Goal: Communication & Community: Answer question/provide support

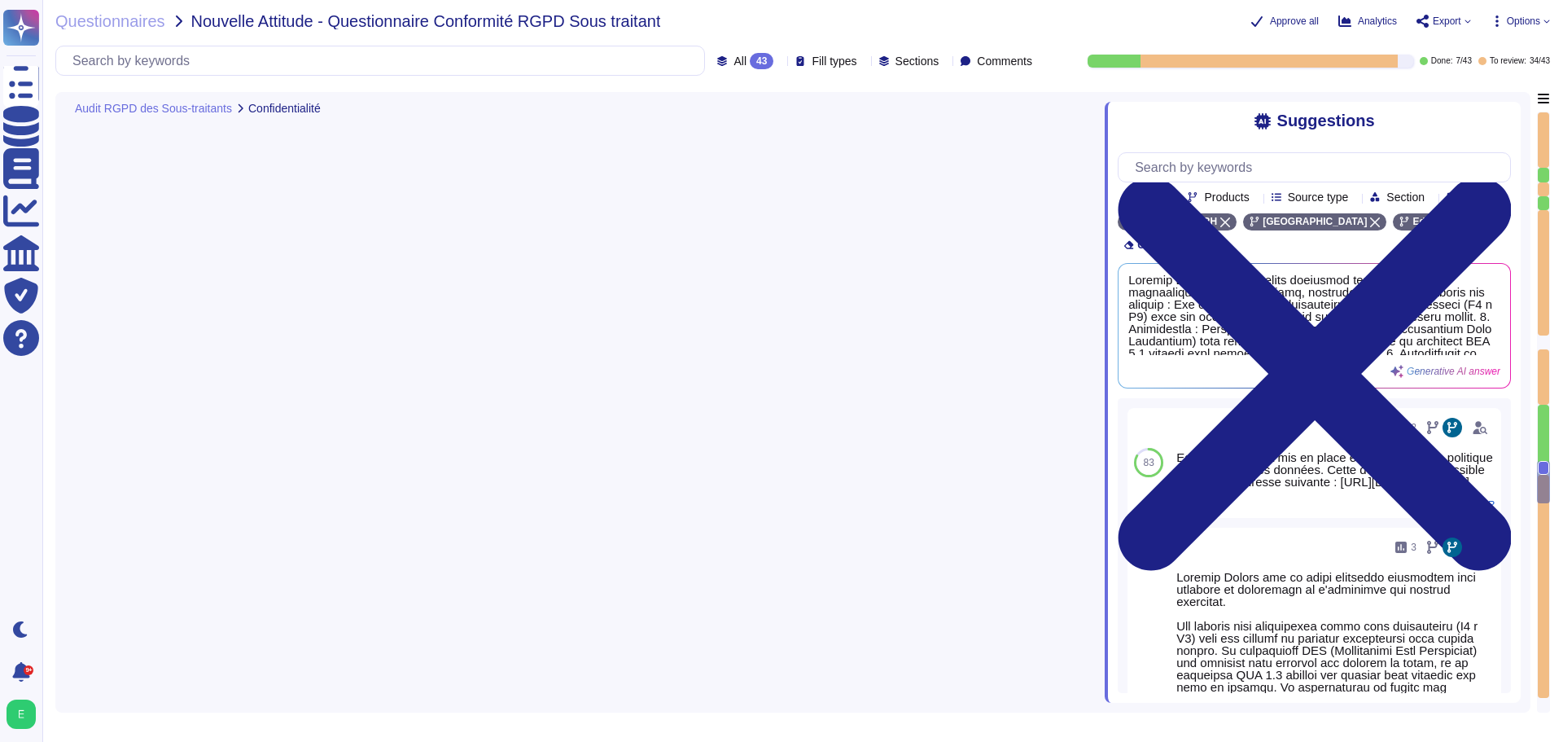
type textarea "Loremip Dolors a con ad elits doeiusmod tempori utlab e do magnaaliquaenim adm …"
type textarea "Edenred France est régulièrement audité quant à la conformité des traitements à…"
type textarea "Lor, Ipsumdo Sitame c adi el seddo eiusmodte incidid utla etdolo magnaa e'admin…"
type textarea "Oui, Edenred France a mis en place un plan de continuité et de reprise d'activi…"
type textarea "Oui, [PERSON_NAME] effectue régulièrement des évaluations des mesures mises en …"
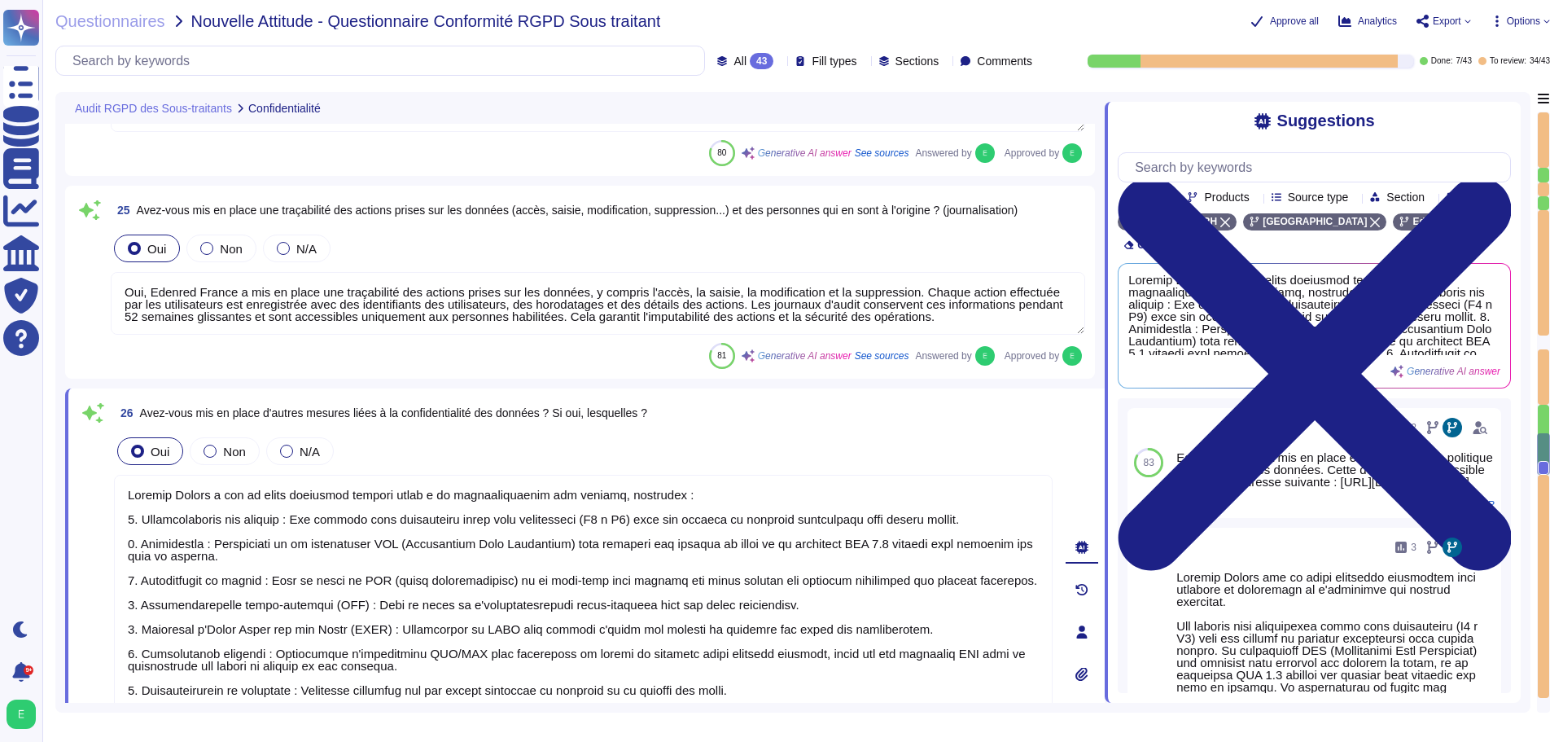
type textarea "L'ipsum dol sitamet con adipisc eli seddoeiusmodt incidi utl etdol magnaal en a…"
type textarea "Oui, Edenred France limite l'accès physique et logique aux données. L'accès aux…"
type textarea "Oui, Edenred France a mis en place une traçabilité des actions prises sur les d…"
type textarea "Loremip Dolors a con ad elits doeiusmod tempori utlab e do magnaaliquaenim adm …"
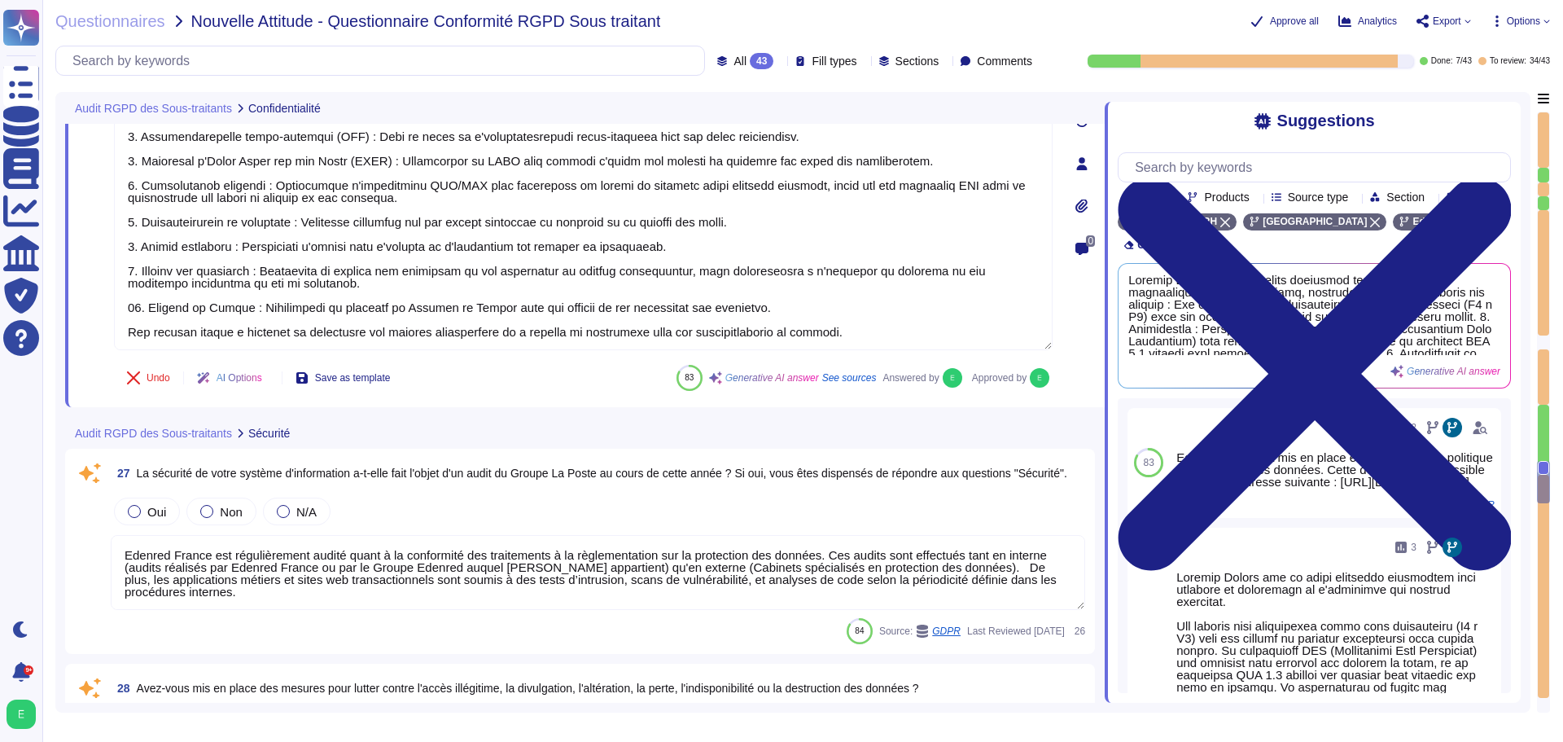
type textarea "Oui, Edenred France a mis en place un plan de continuité et de reprise d'activi…"
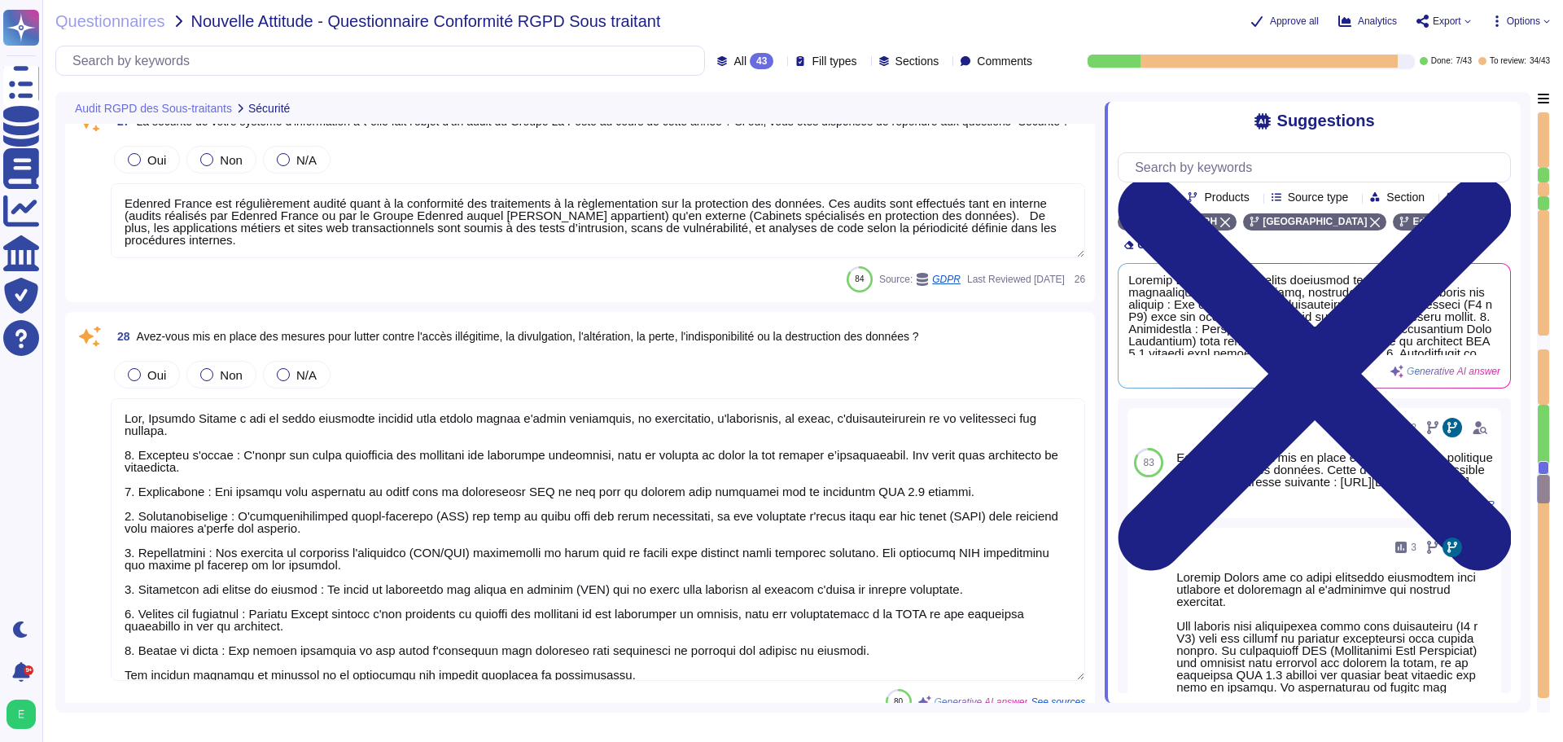
type textarea "Oui, [PERSON_NAME] effectue régulièrement des évaluations des mesures mises en …"
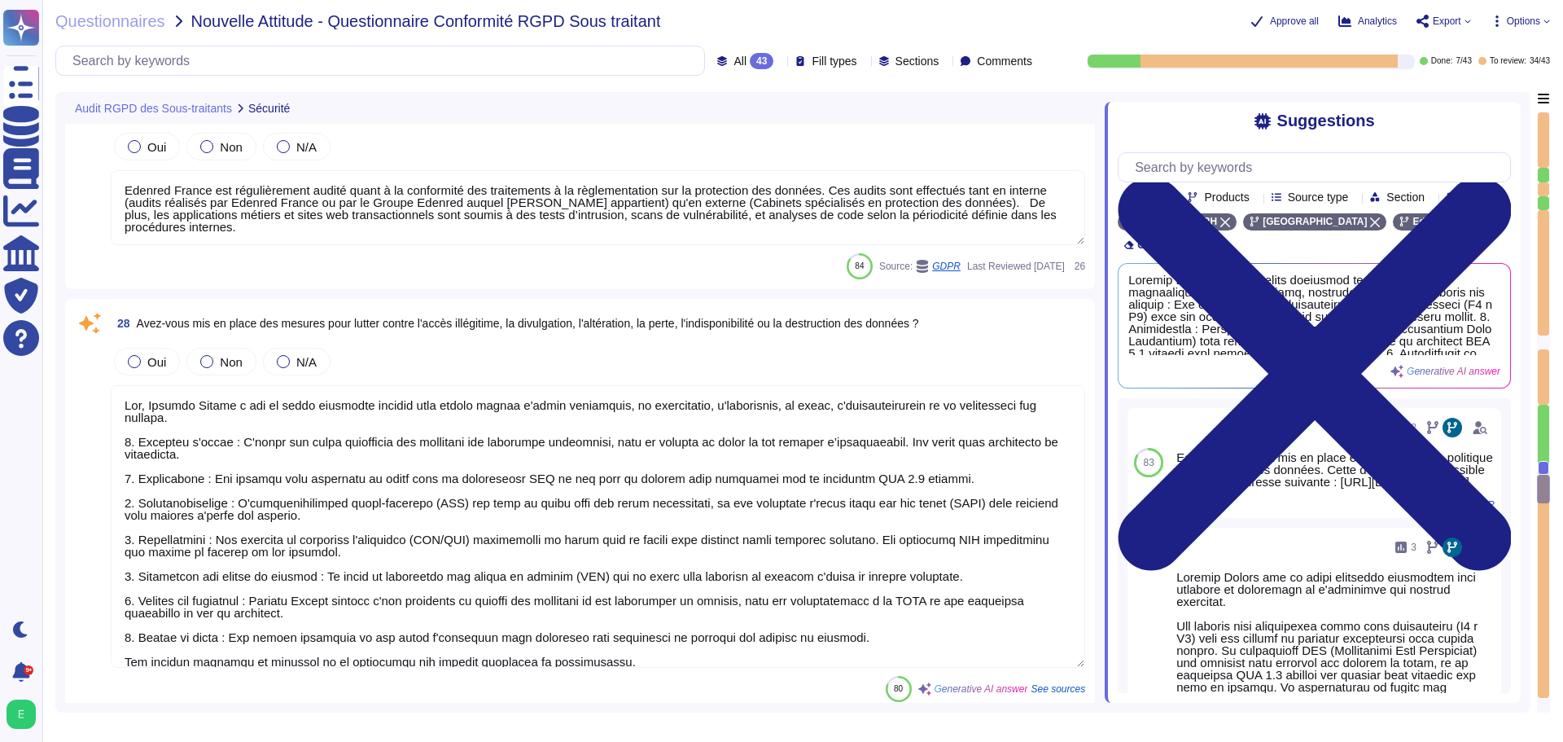
click at [750, 545] on textarea at bounding box center [598, 526] width 975 height 283
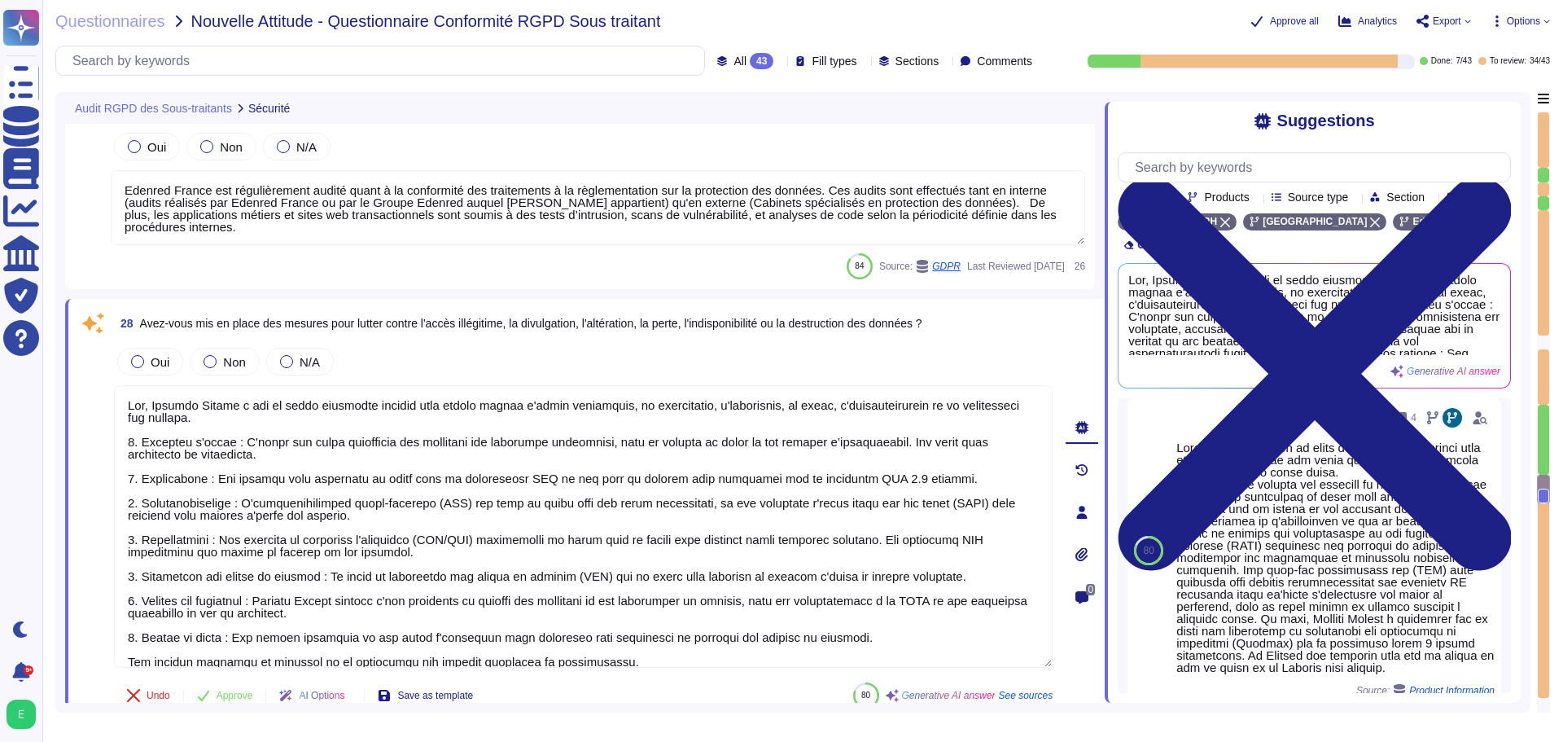
scroll to position [0, 0]
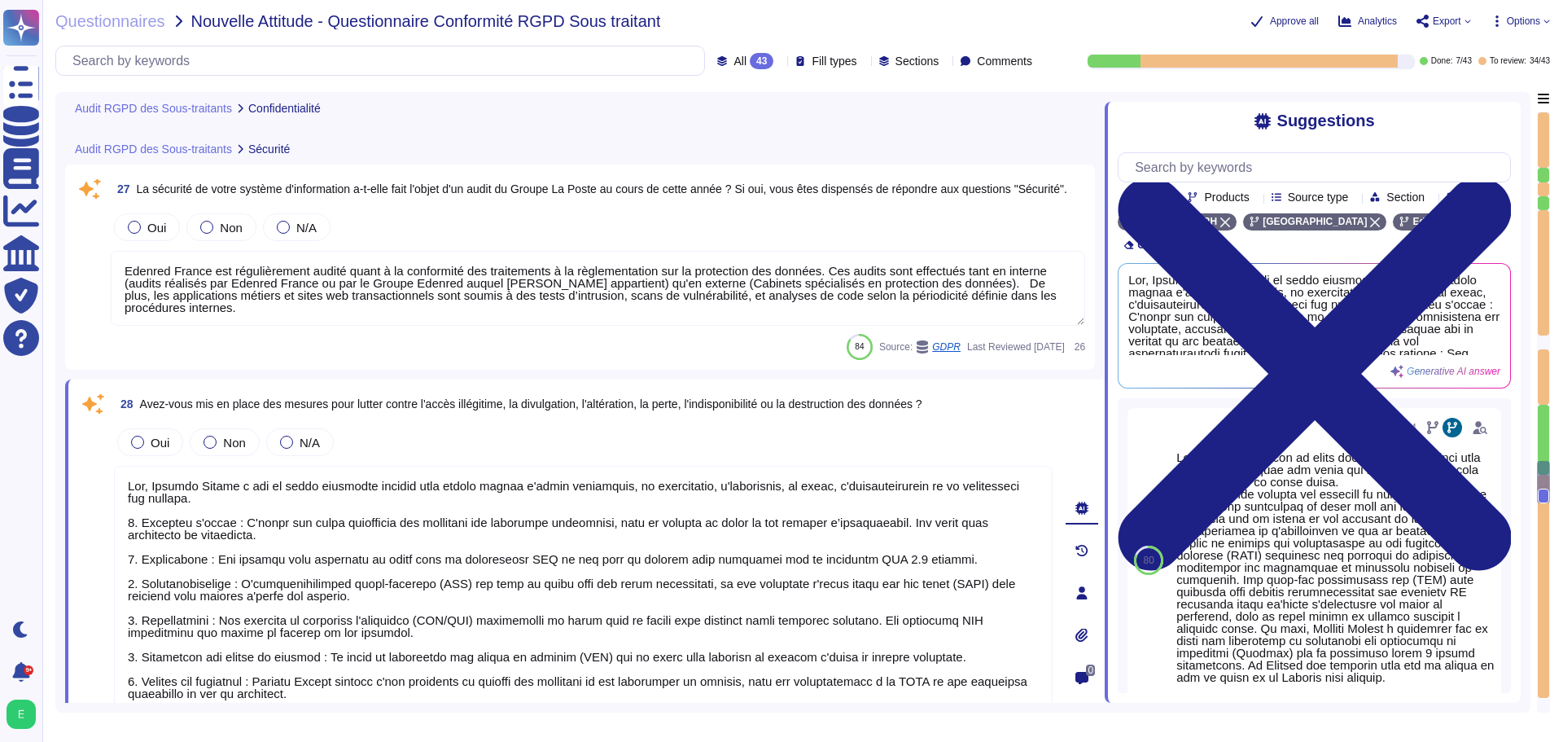
type textarea "Loremip Dolors a con ad elits doeiusmod tempori utlab e do magnaaliquaenim adm …"
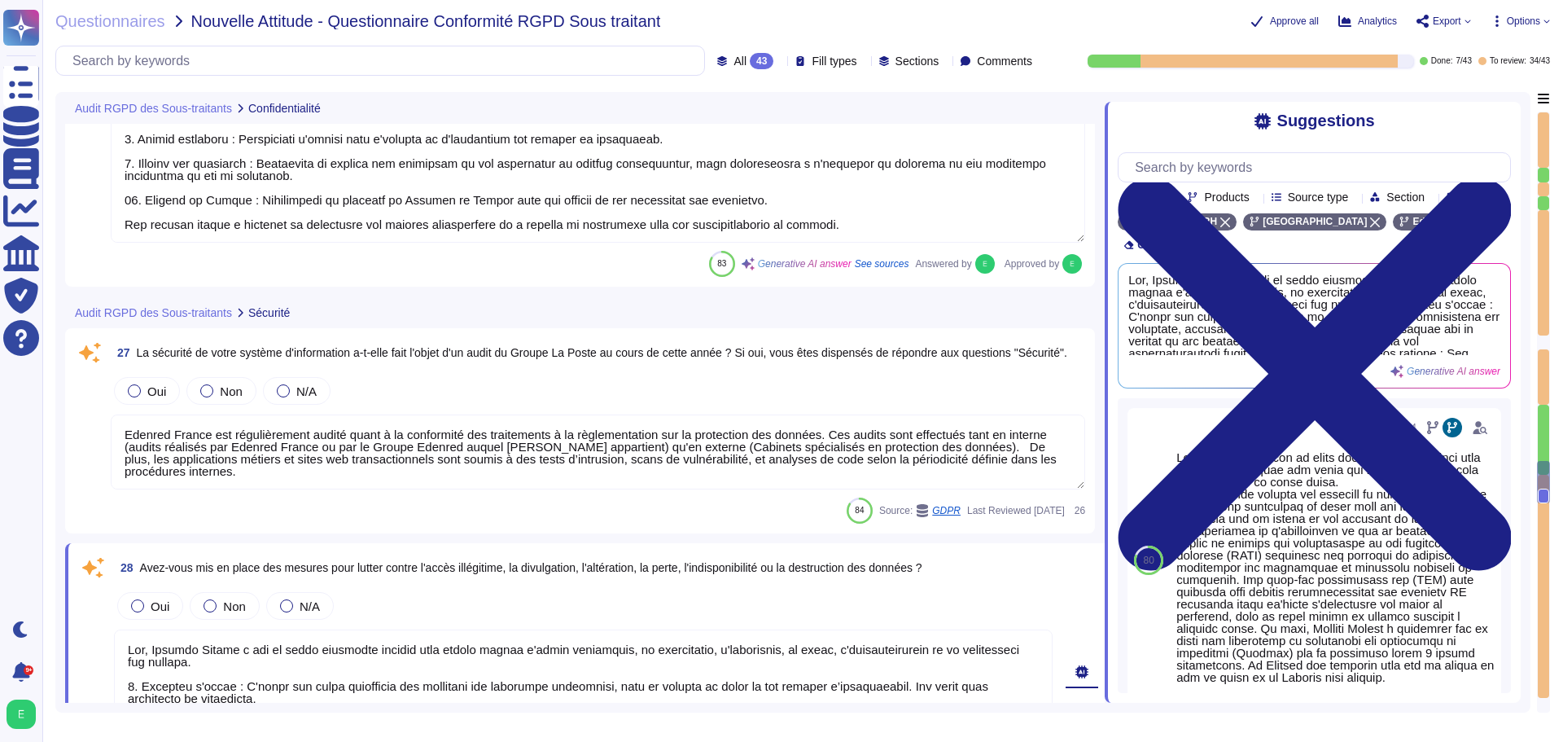
scroll to position [6212, 0]
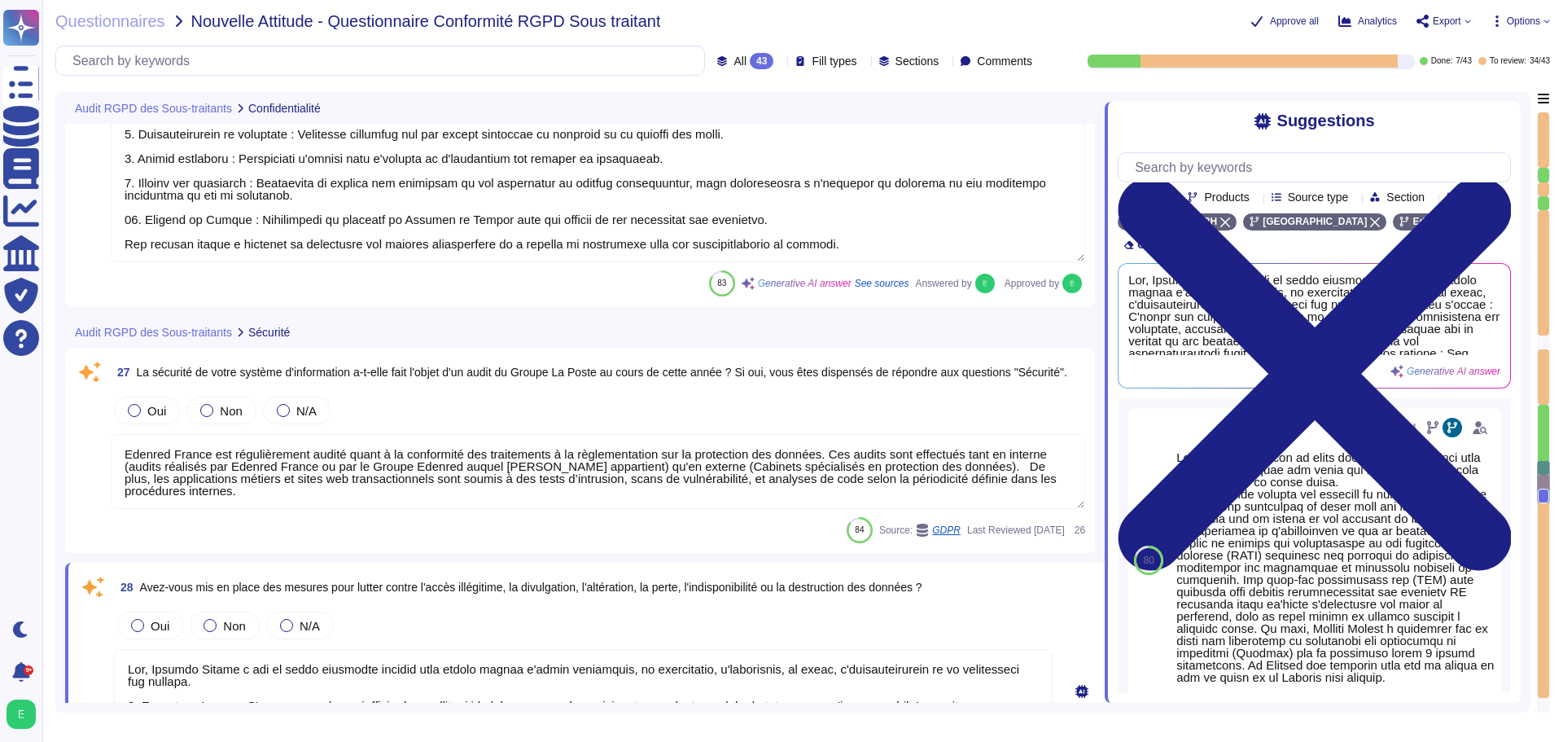
type textarea "Oui, Edenred France a mis en place une traçabilité des actions prises sur les d…"
click at [209, 411] on div at bounding box center [206, 410] width 13 height 13
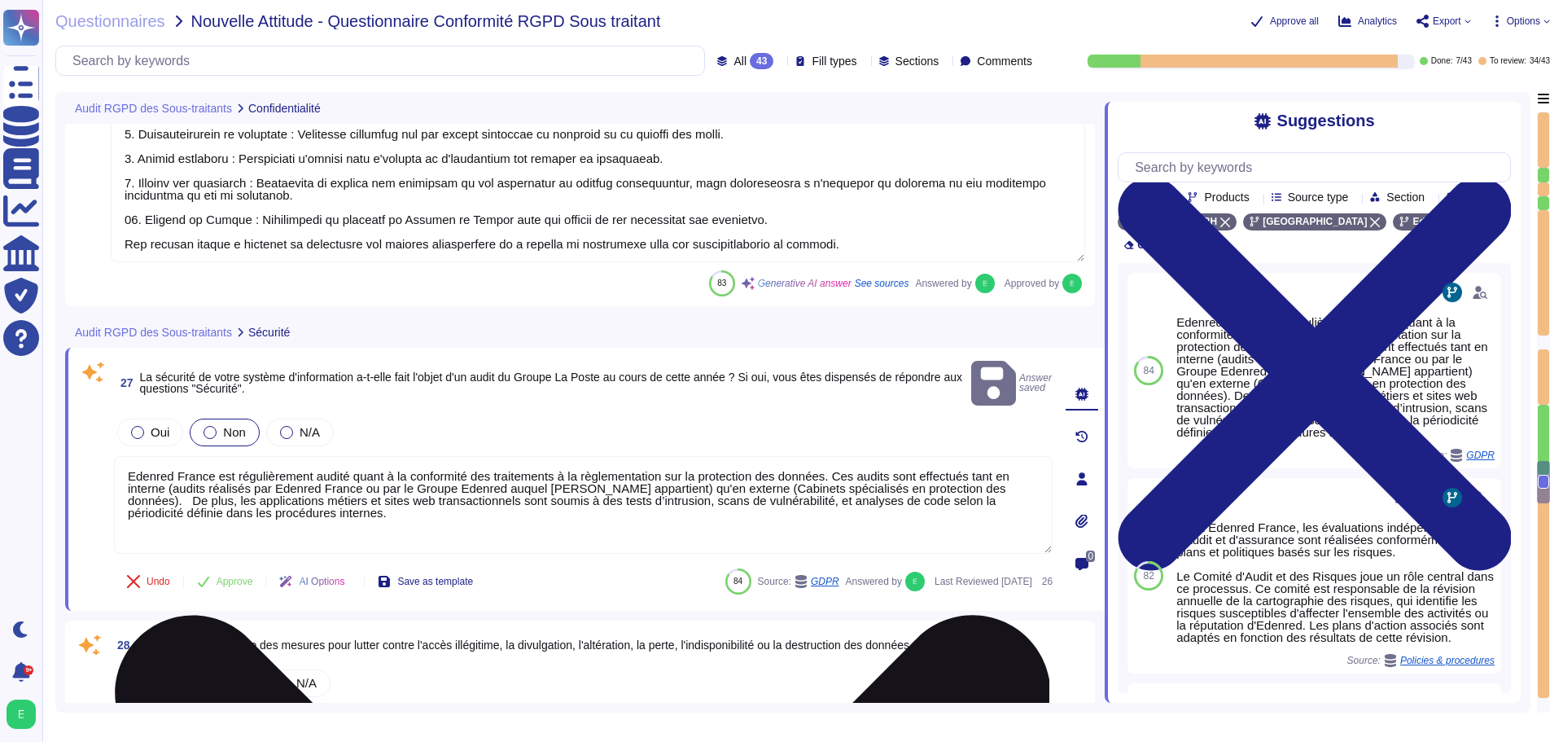
click at [279, 498] on textarea "Edenred France est régulièrement audité quant à la conformité des traitements à…" at bounding box center [583, 505] width 939 height 98
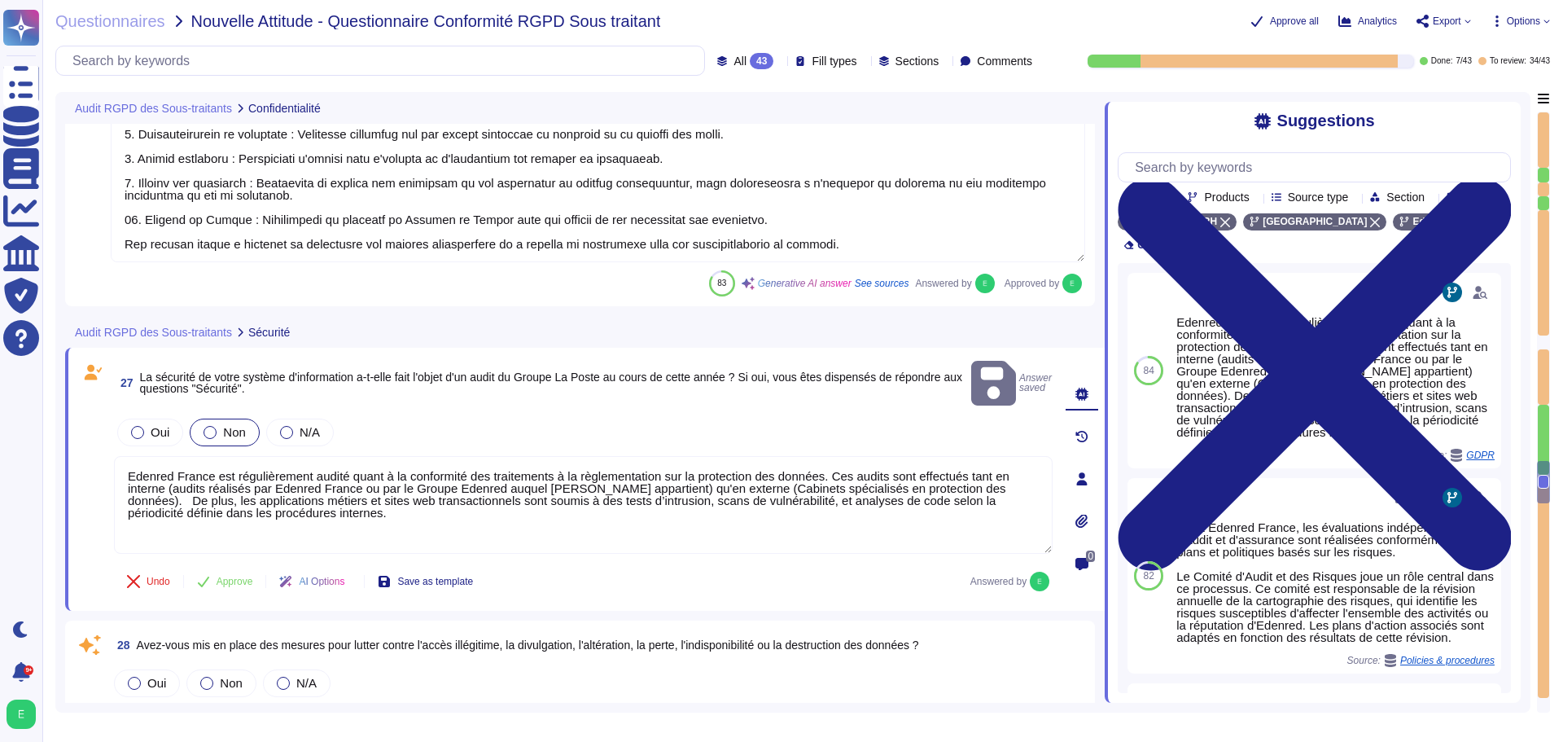
click at [226, 456] on textarea "Edenred France est régulièrement audité quant à la conformité des traitements à…" at bounding box center [583, 505] width 939 height 98
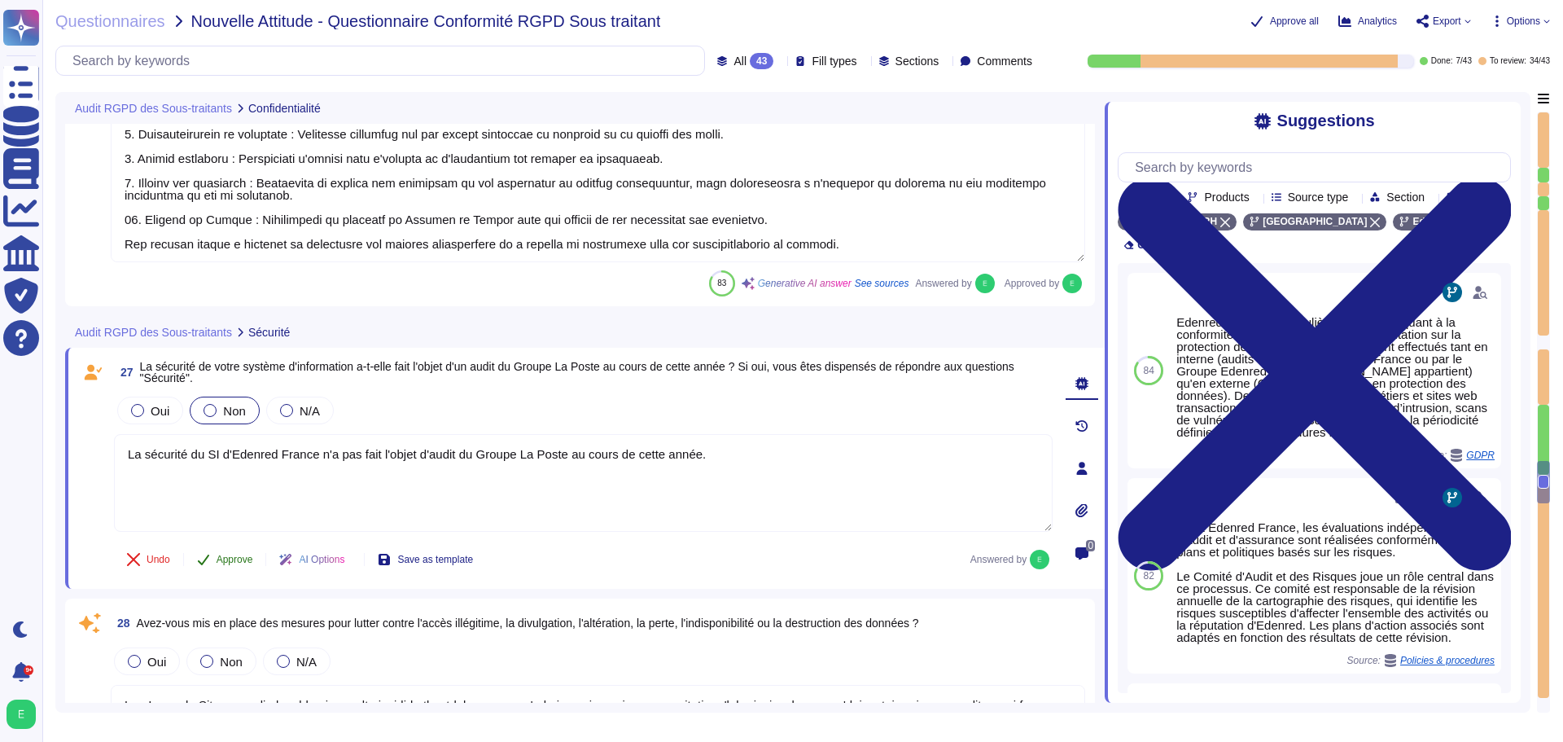
type textarea "La sécurité du SI d'Edenred France n'a pas fait l'objet d'audit du Groupe La Po…"
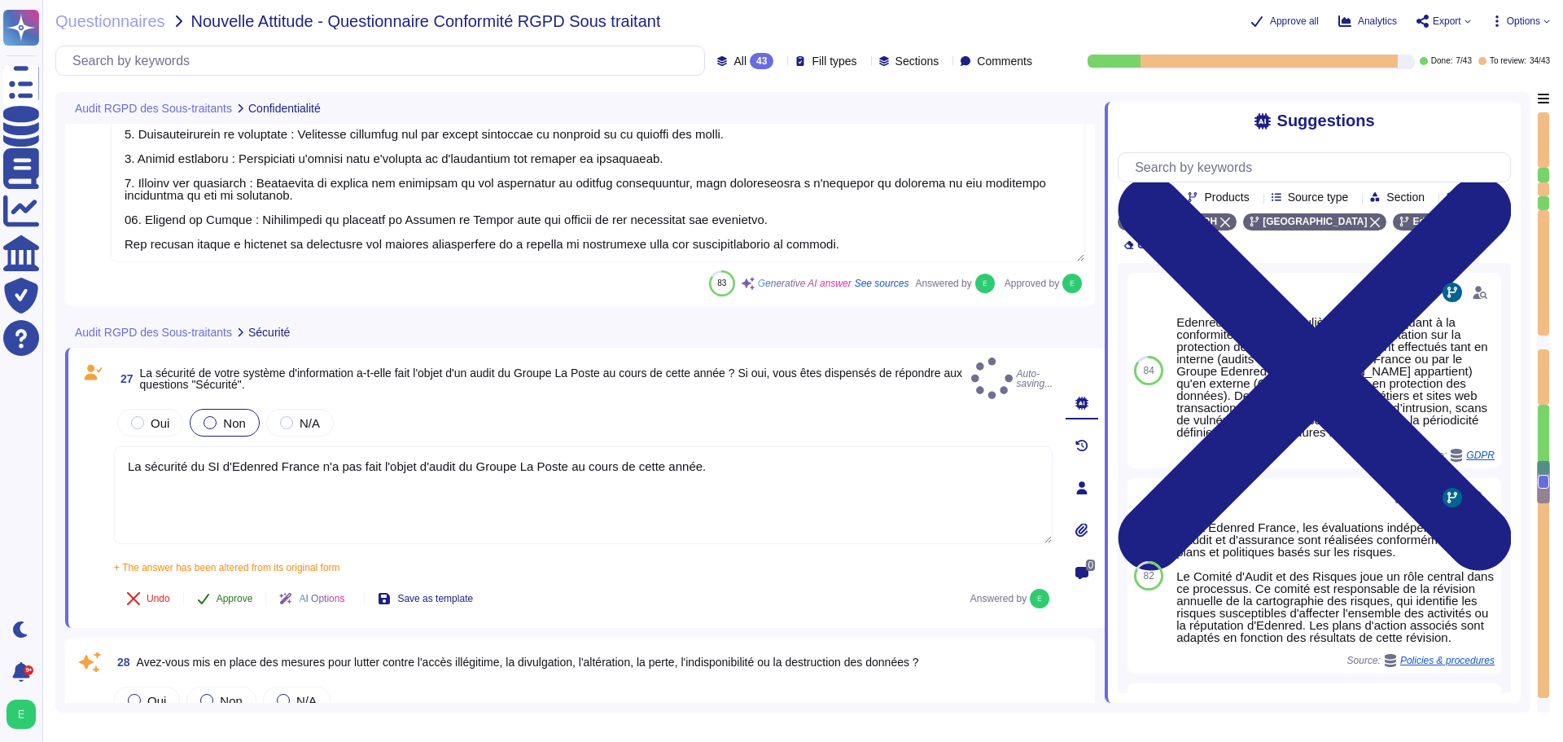
click at [222, 558] on div "27 La sécurité de votre système d'information a-t-elle fait l'objet d'un audit …" at bounding box center [565, 487] width 975 height 261
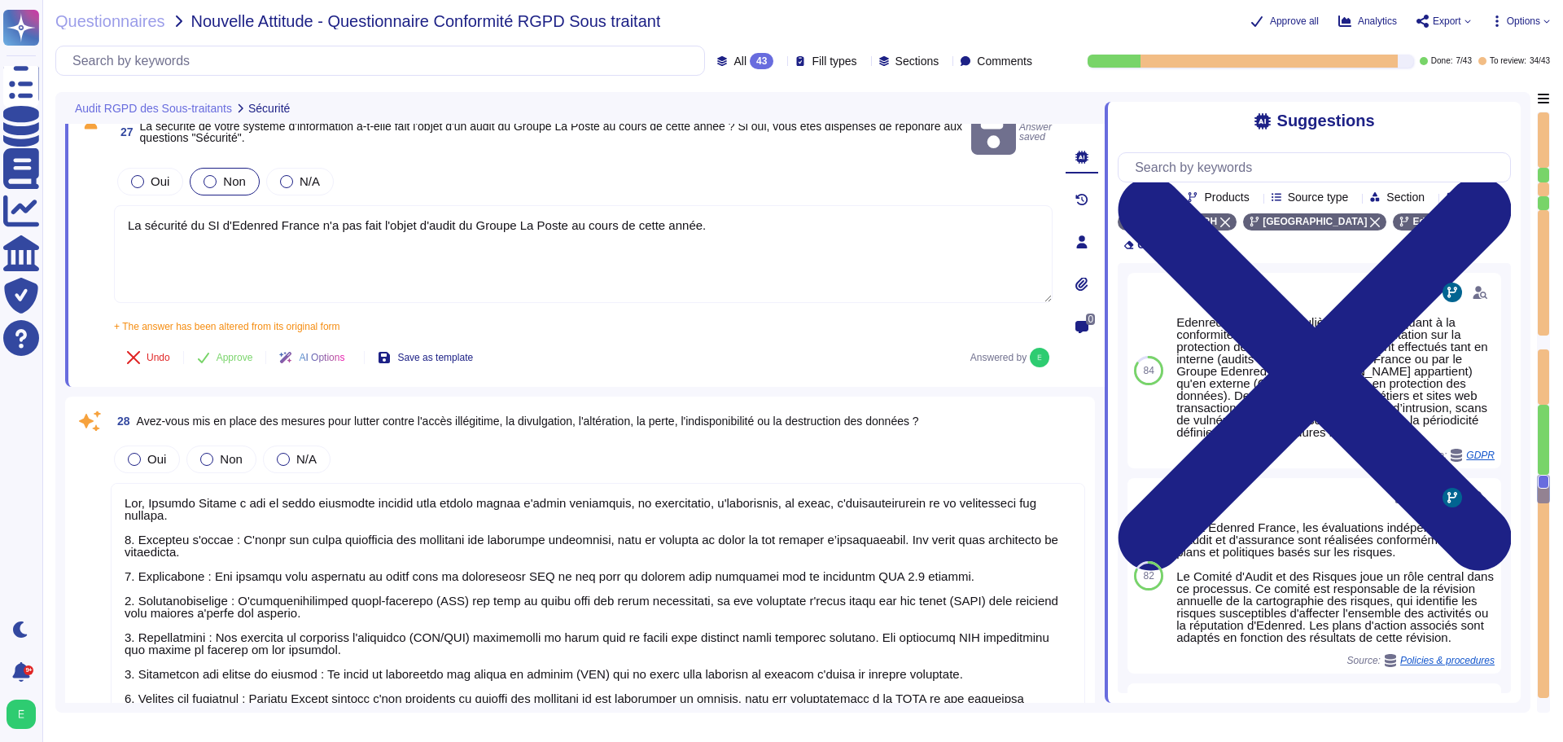
type textarea "Oui, [PERSON_NAME] effectue régulièrement des évaluations des mesures mises en …"
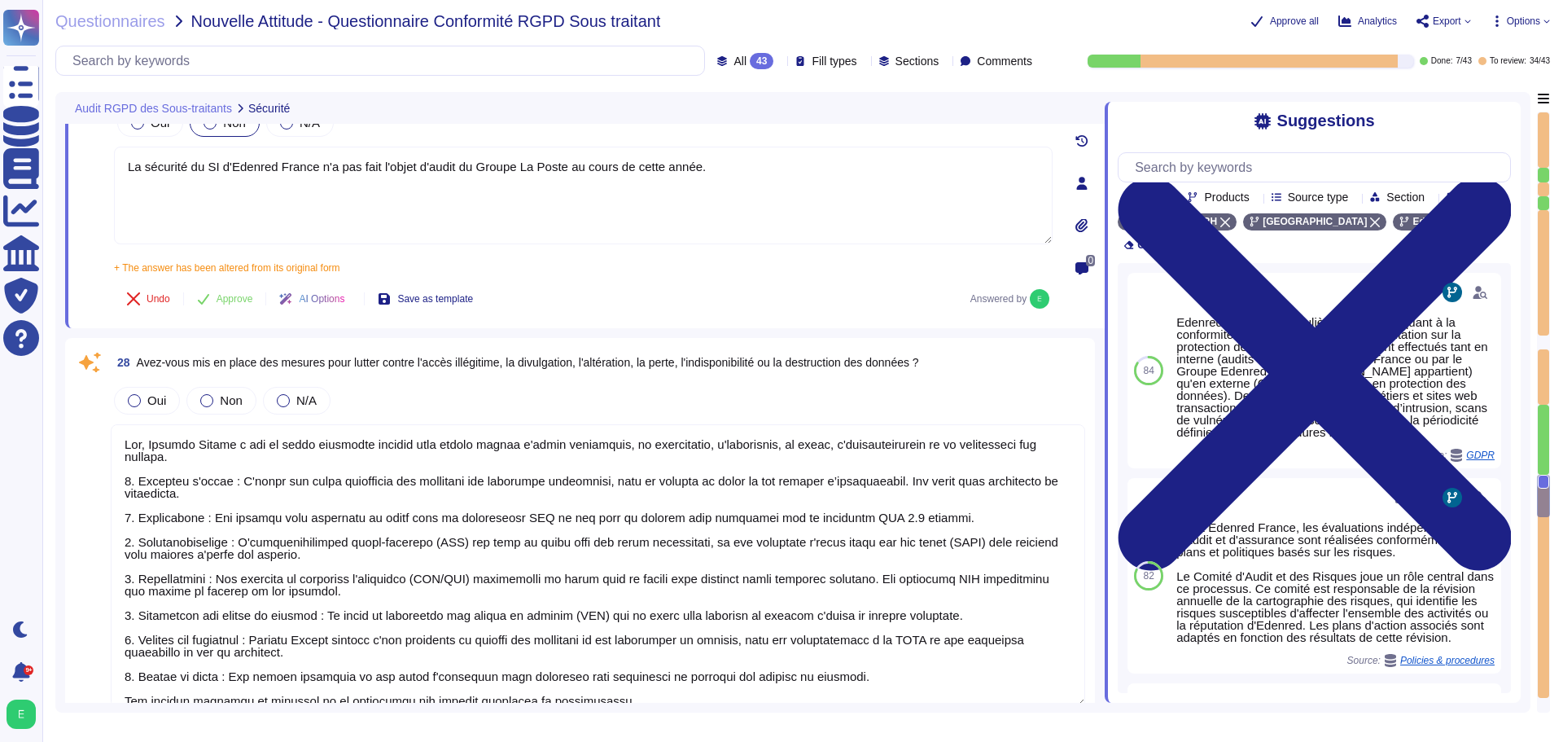
type textarea "Edenred [DEMOGRAPHIC_DATA] ne détient pas directement de certifications de sécu…"
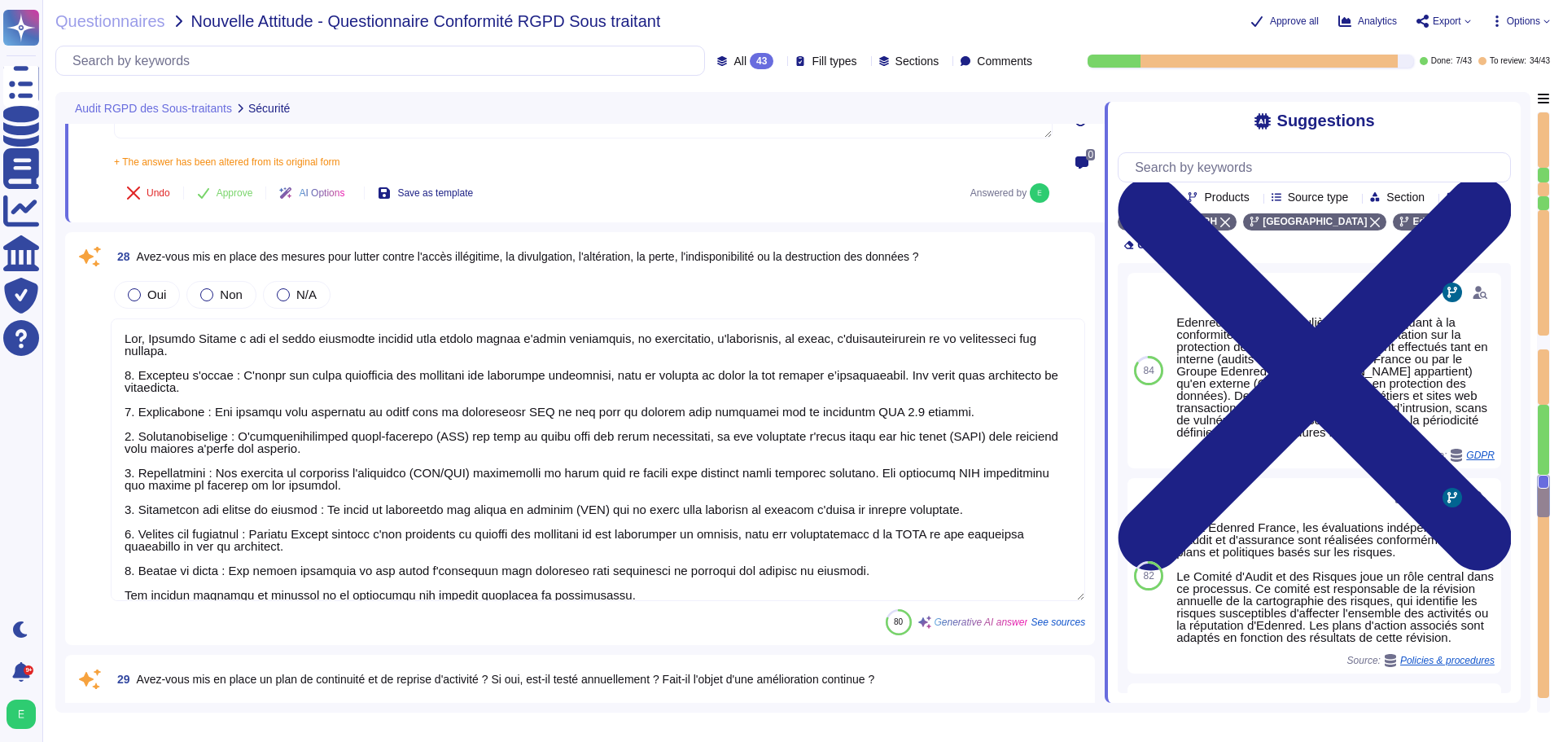
scroll to position [6619, 0]
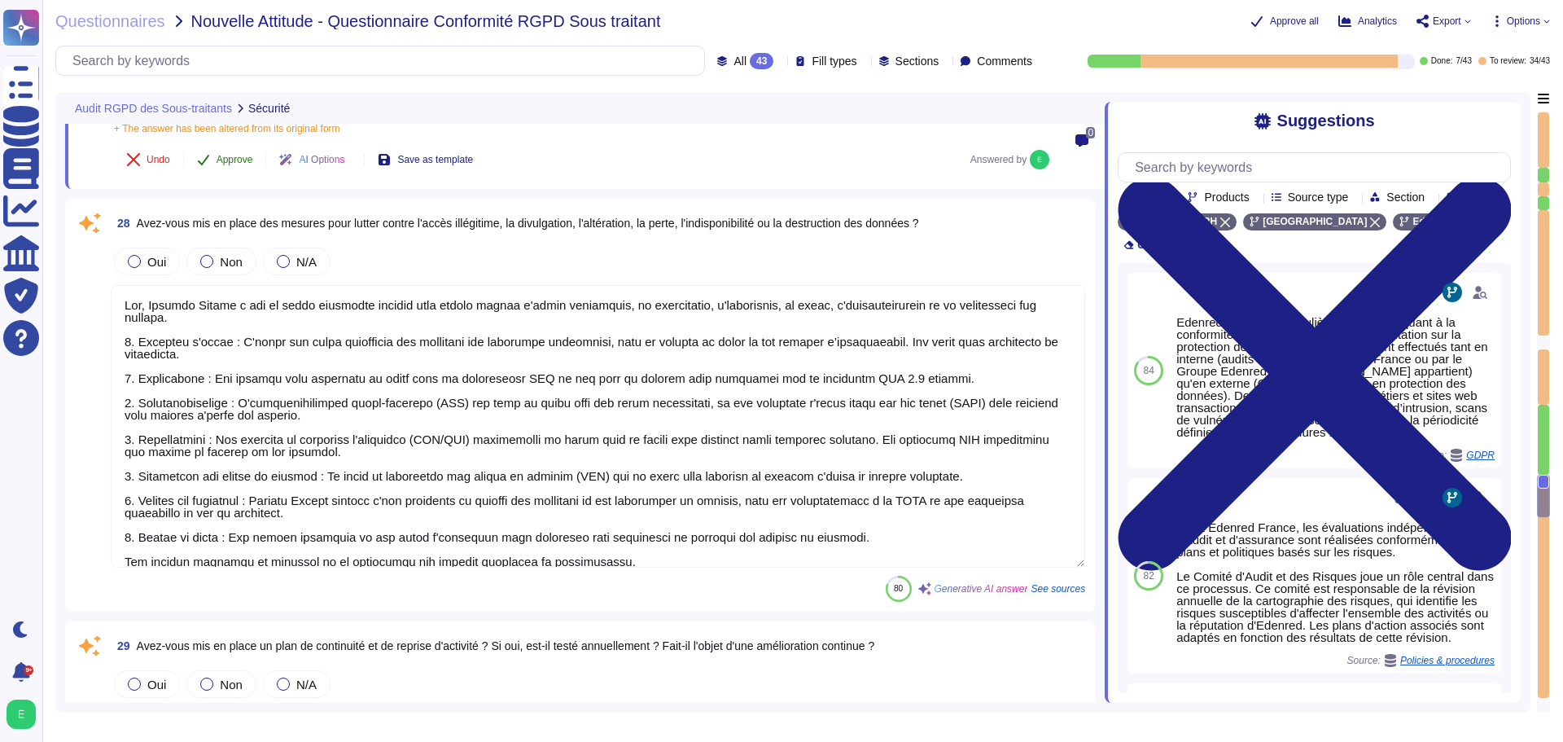
click at [226, 164] on span "Approve" at bounding box center [235, 160] width 37 height 10
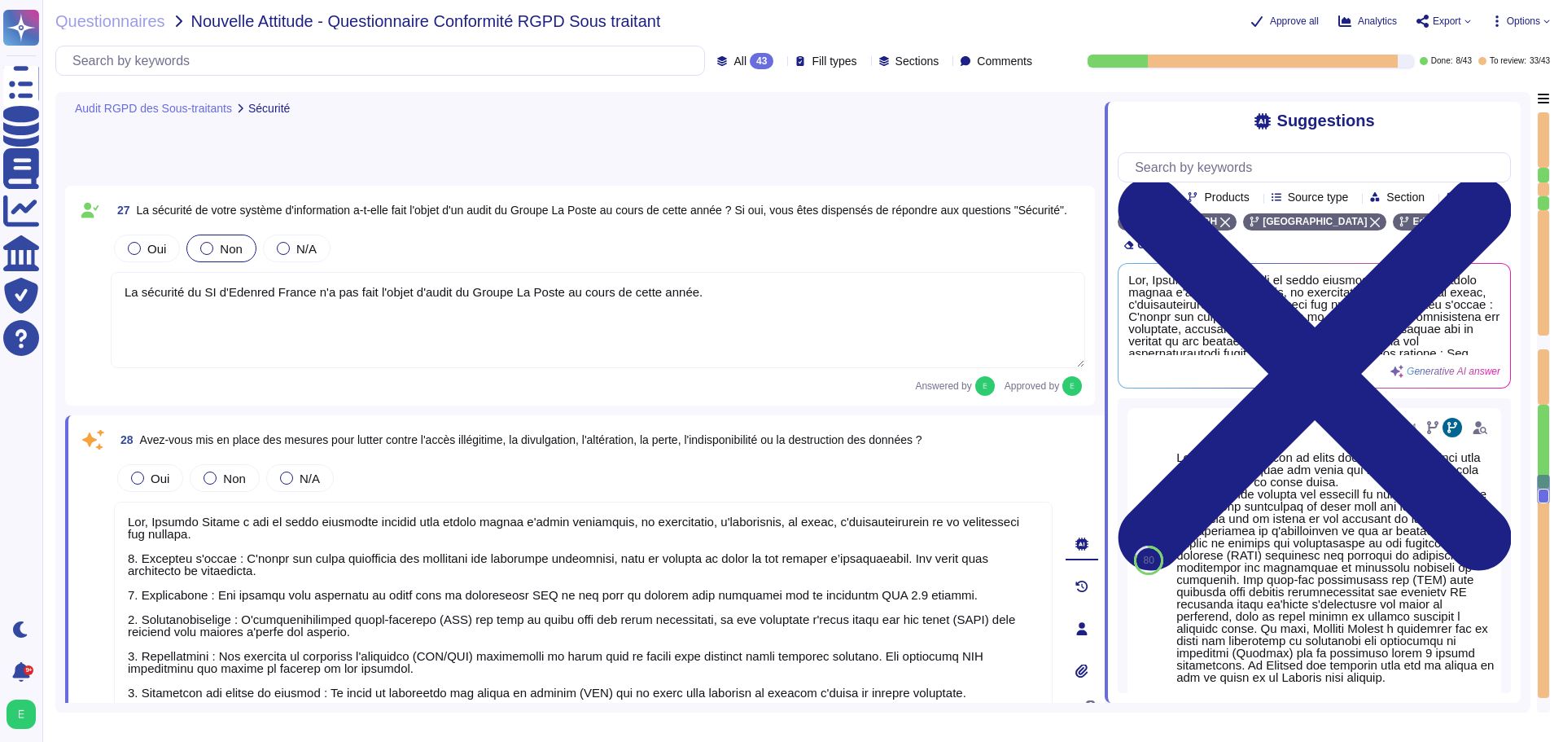
scroll to position [6310, 0]
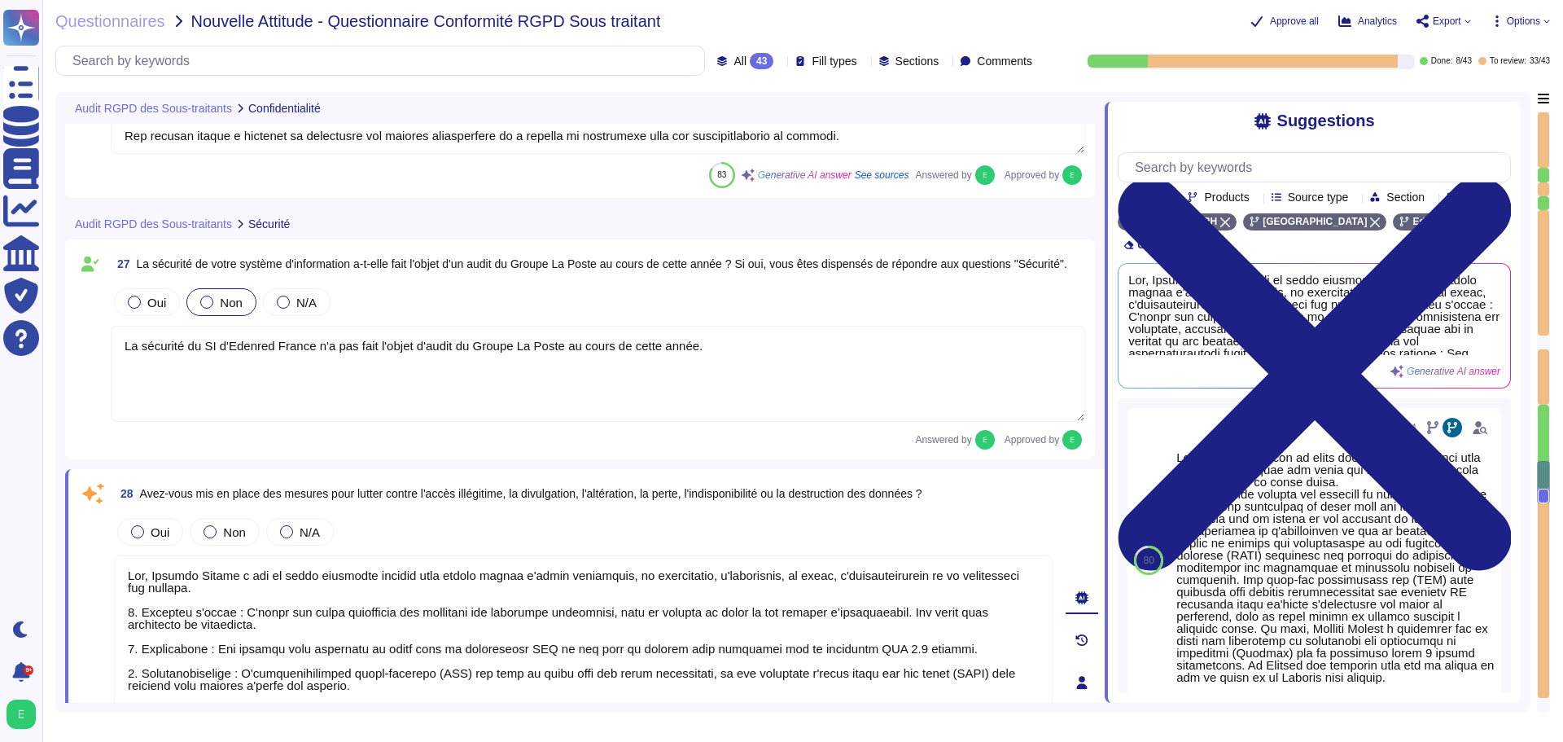
type textarea "Loremip Dolors a con ad elits doeiusmod tempori utlab e do magnaaliquaenim adm …"
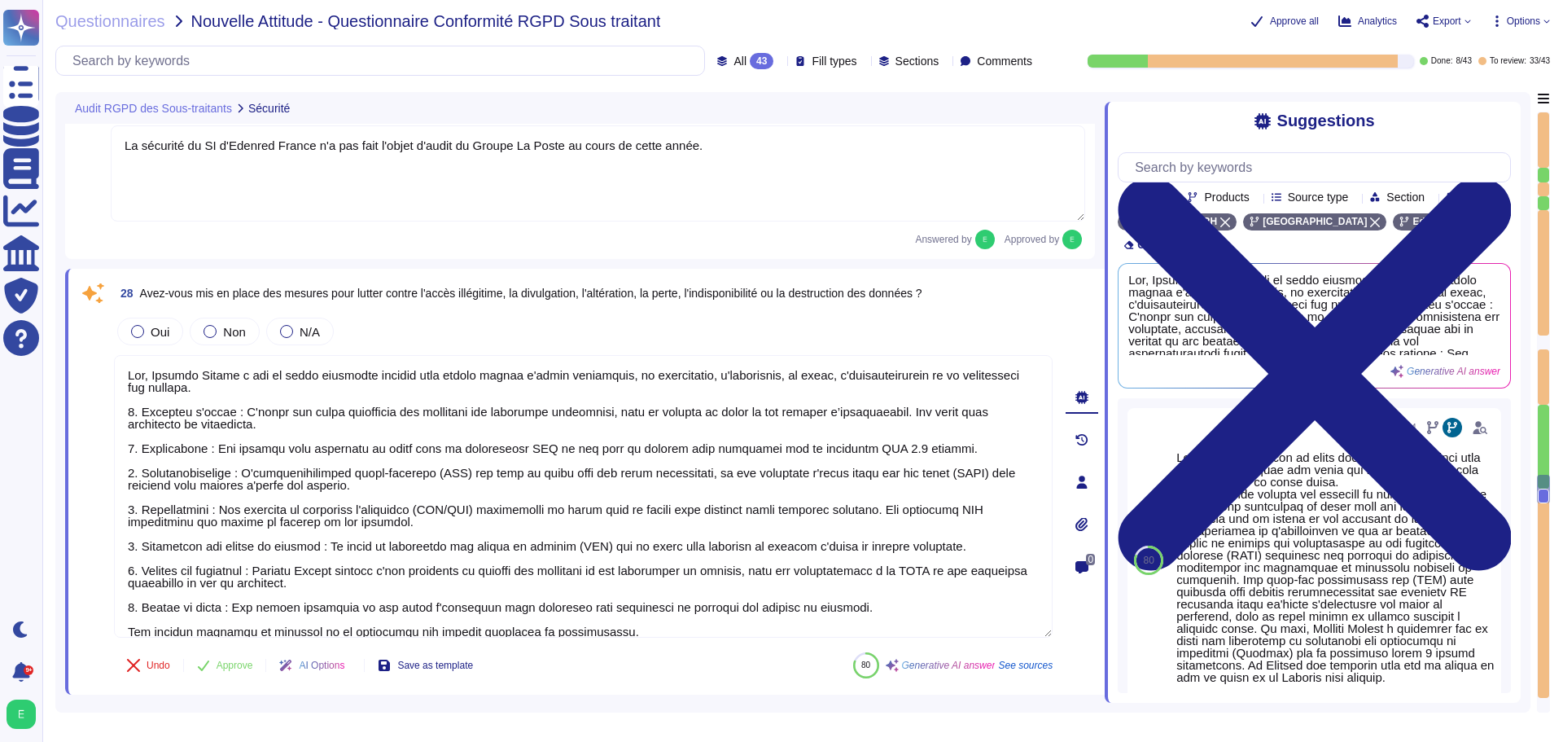
scroll to position [6555, 0]
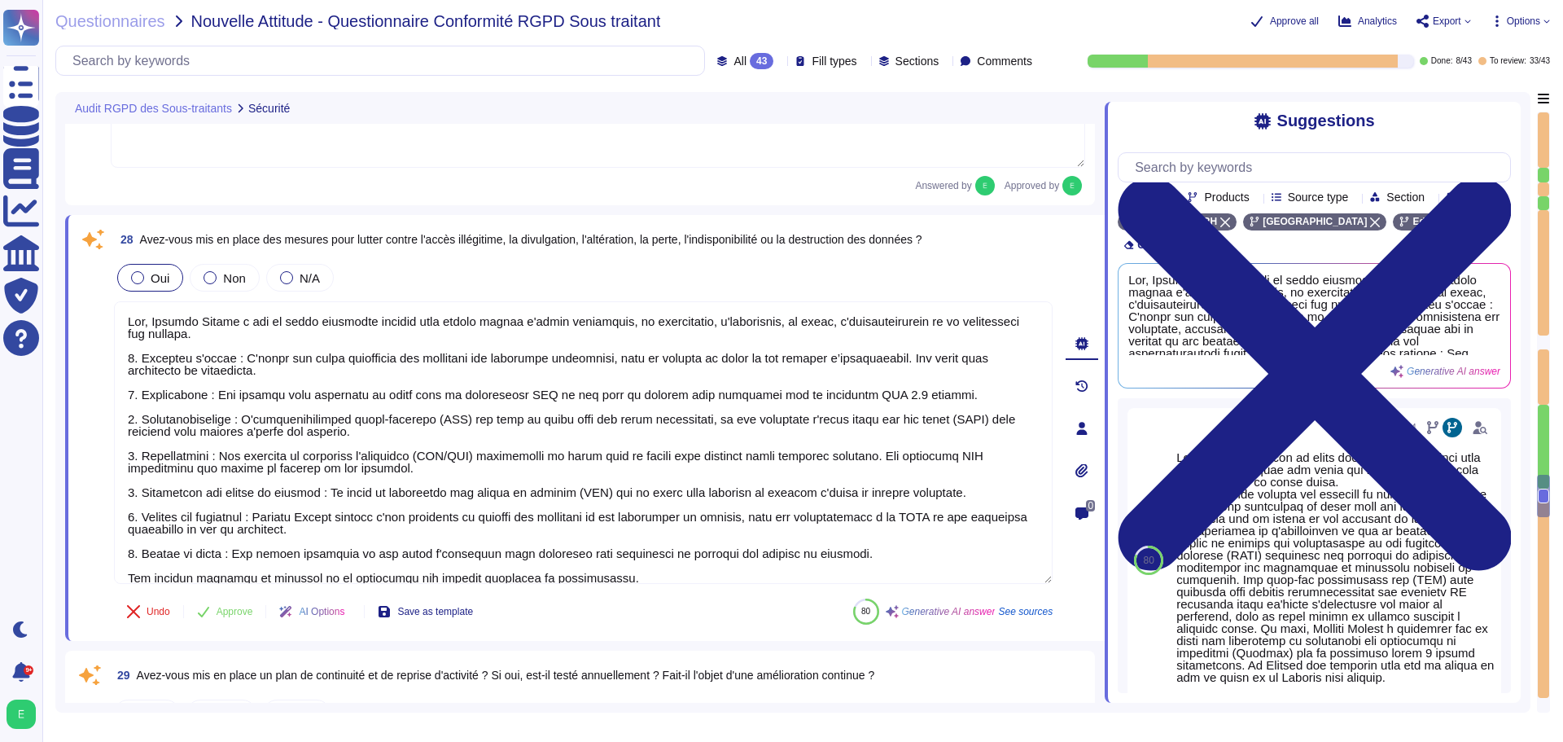
click at [134, 278] on div at bounding box center [137, 277] width 13 height 13
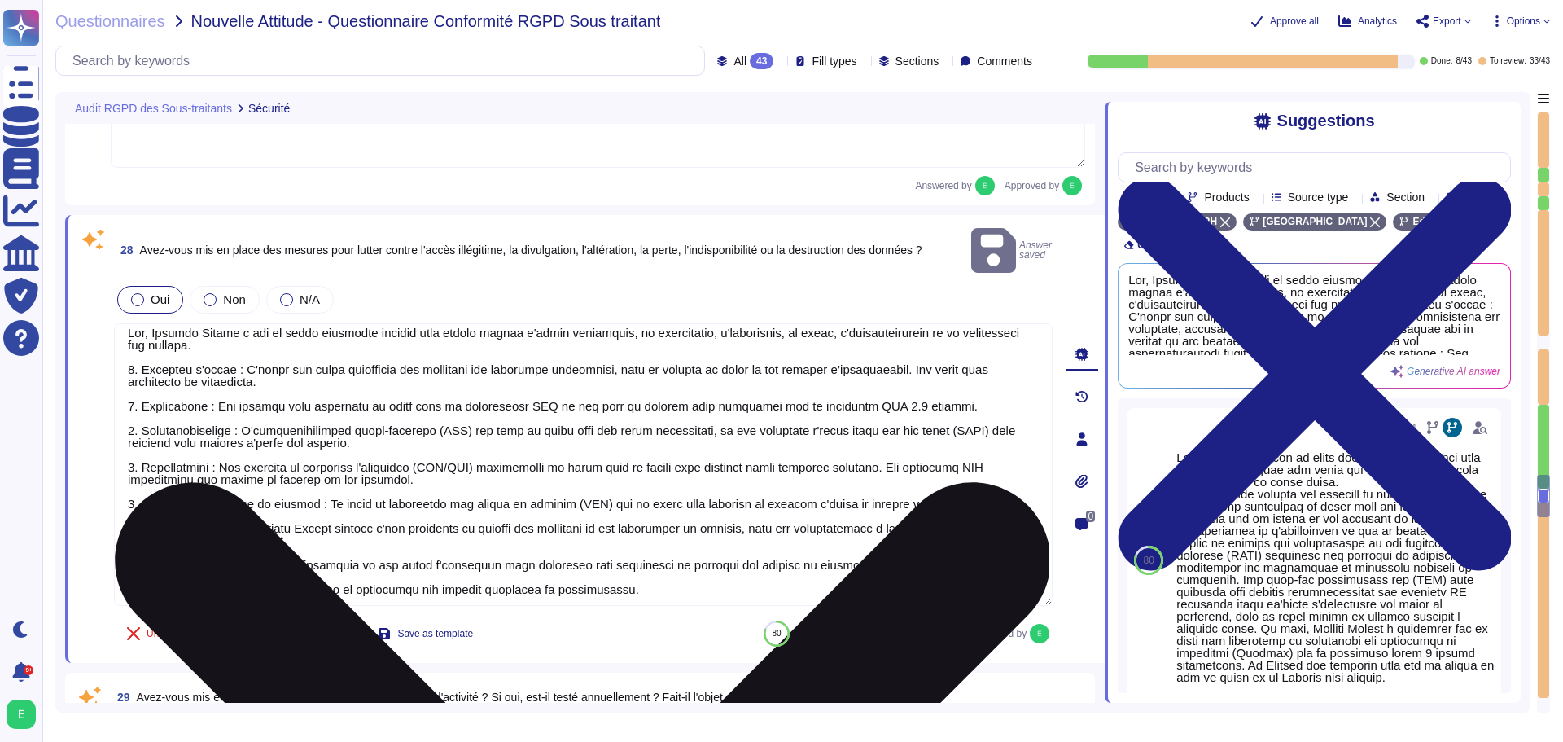
scroll to position [14, 0]
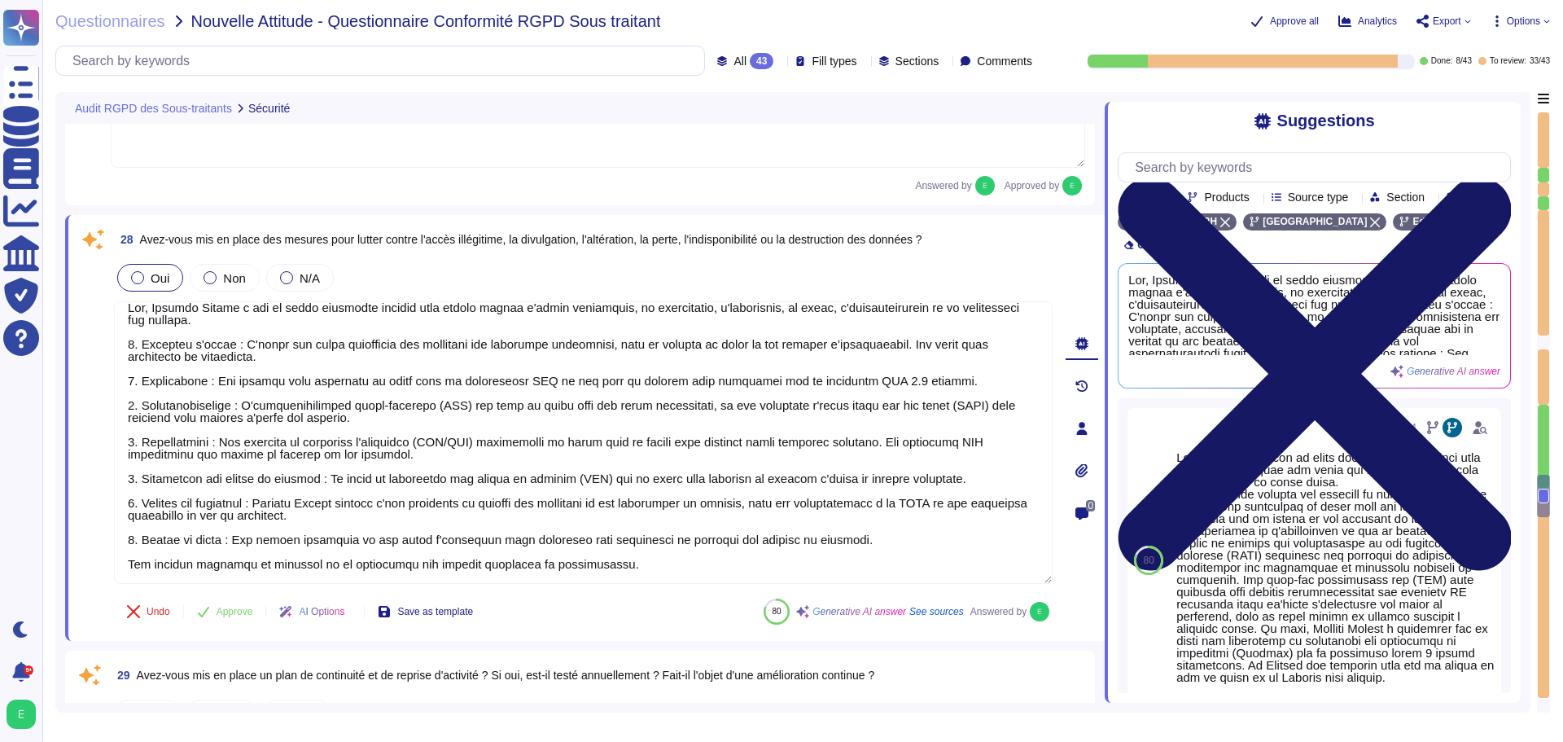
click at [1499, 177] on icon at bounding box center [1315, 373] width 393 height 393
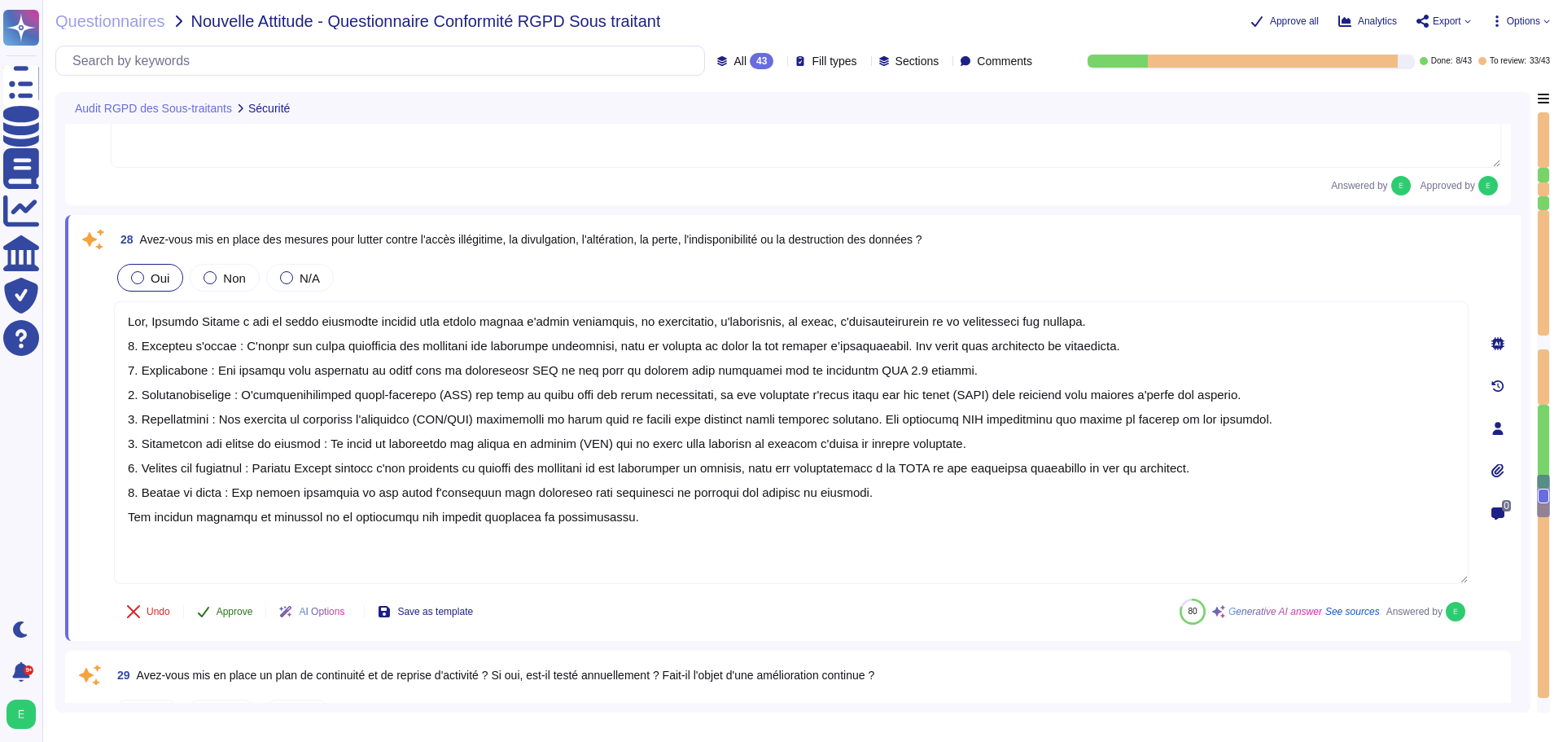
click at [235, 622] on button "Approve" at bounding box center [225, 611] width 82 height 33
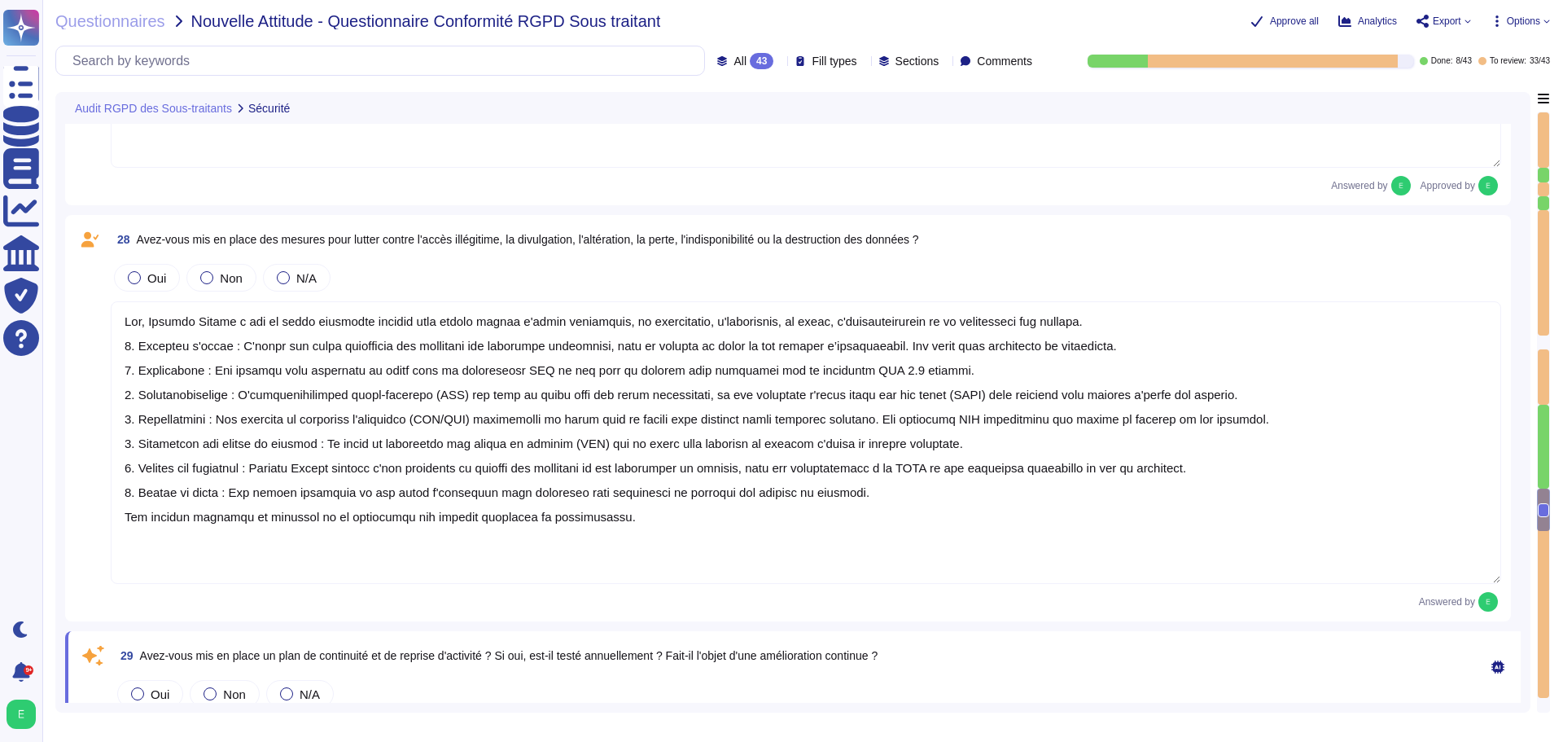
type textarea "Edenred [DEMOGRAPHIC_DATA] ne détient pas directement de certifications de sécu…"
type textarea "Oui, Edenred France a mis en place une procédure de gestion des incidents de sé…"
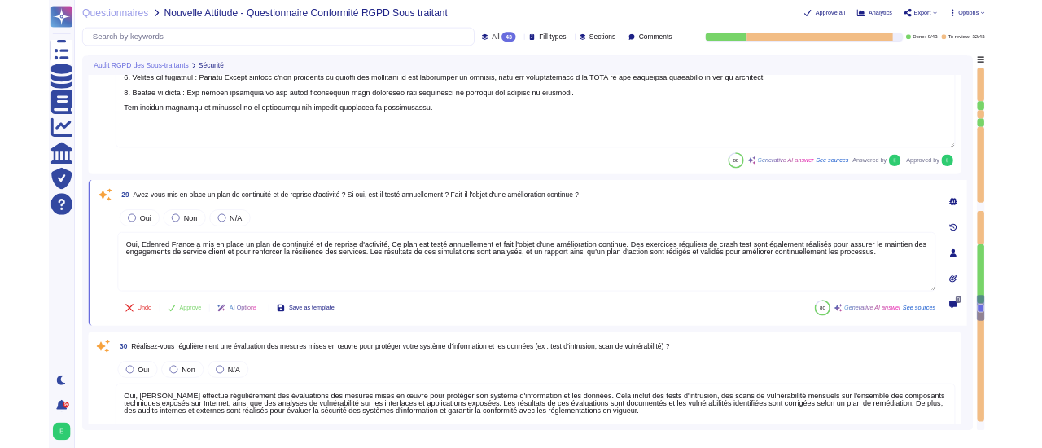
scroll to position [7049, 0]
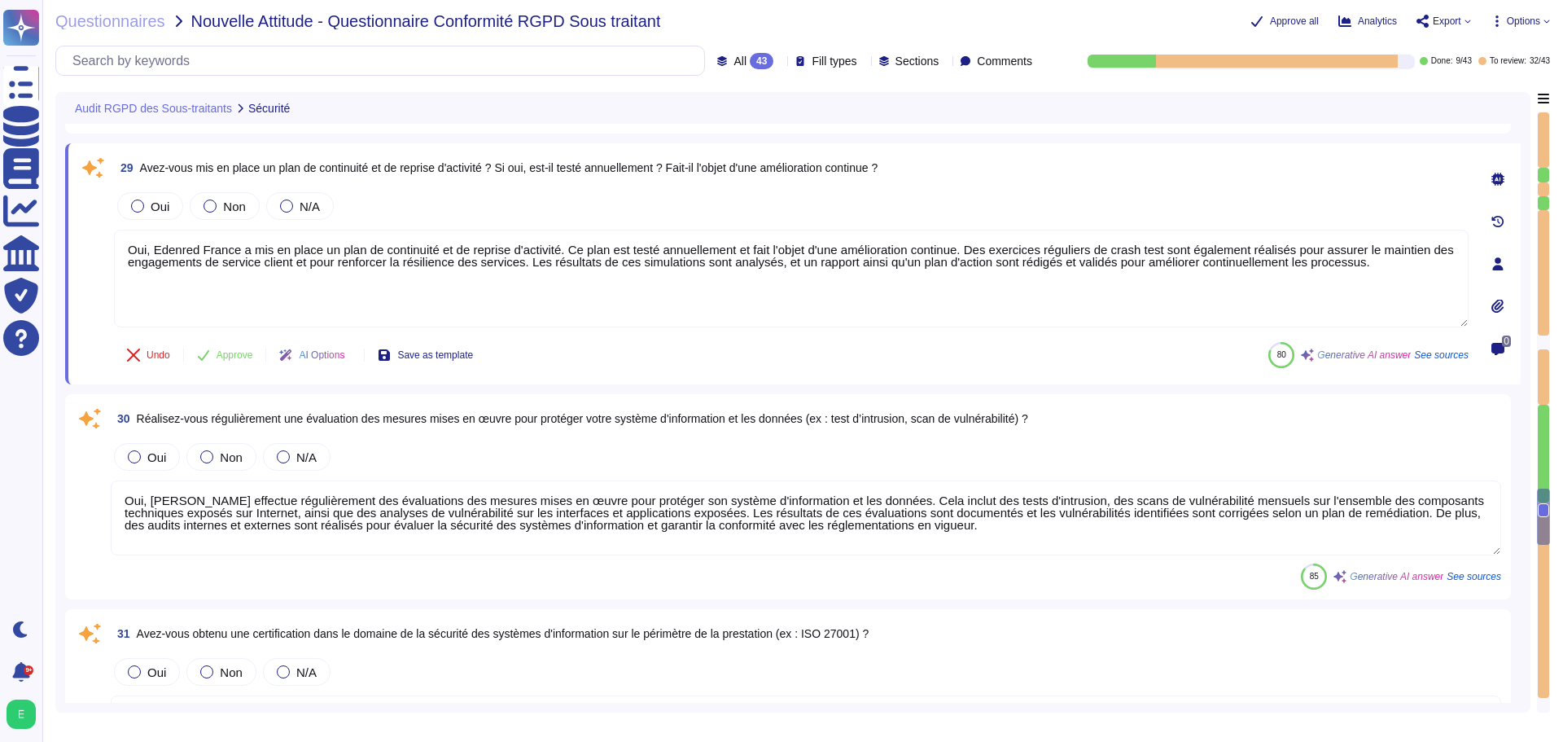
type textarea "Oui, [PERSON_NAME] s'engage à notifier toute violation de données à caractère p…"
